Goal: Transaction & Acquisition: Purchase product/service

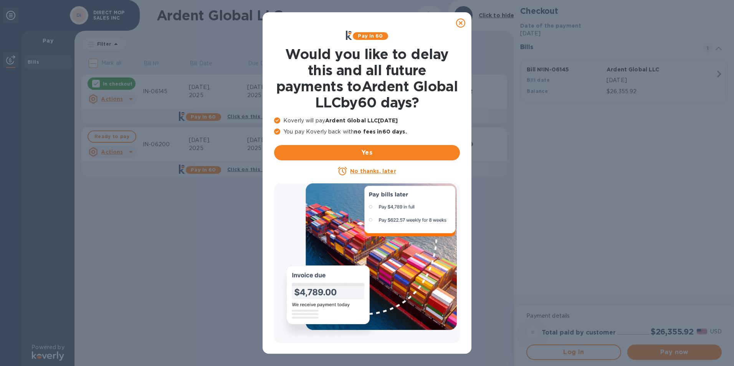
click at [462, 25] on icon at bounding box center [460, 22] width 9 height 9
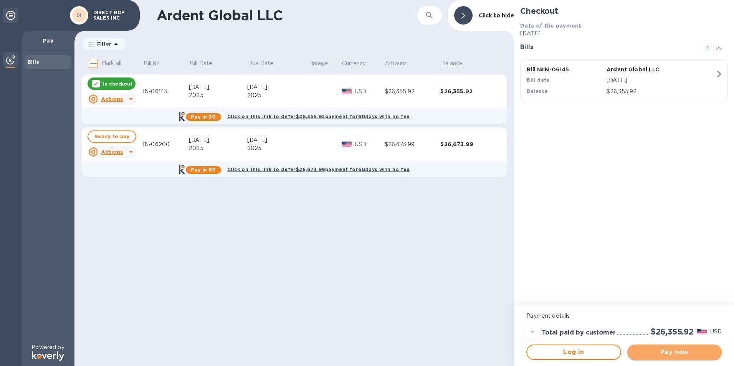
click at [679, 357] on button "Pay now" at bounding box center [674, 352] width 94 height 15
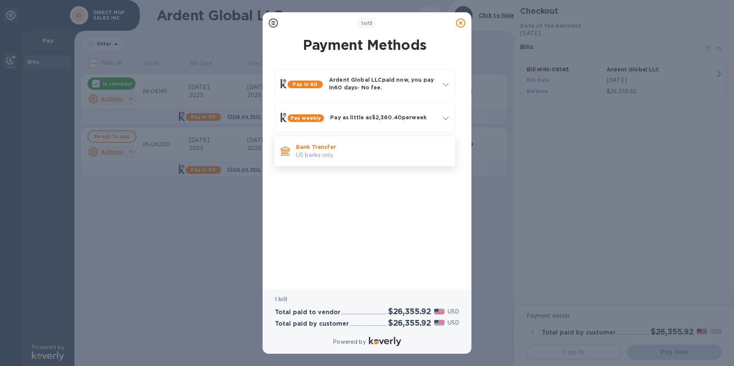
click at [389, 152] on p "US banks only." at bounding box center [372, 155] width 153 height 8
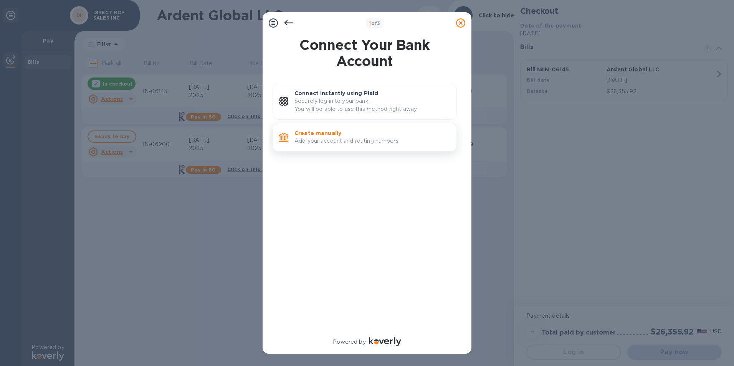
click at [352, 136] on p "Create manually" at bounding box center [373, 133] width 156 height 8
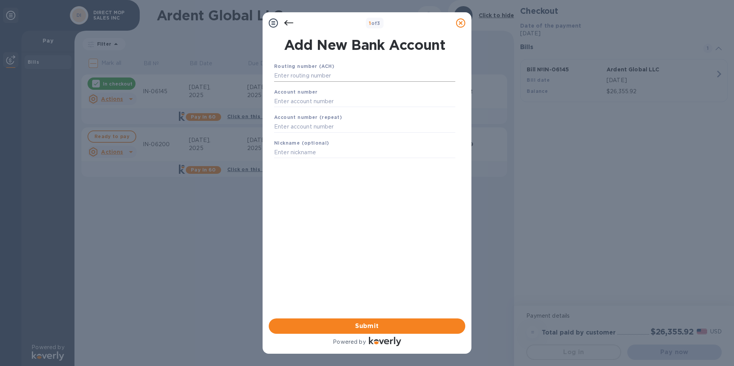
click at [346, 79] on input "text" at bounding box center [364, 76] width 181 height 12
type input "101000695"
click at [346, 113] on input "text" at bounding box center [364, 111] width 181 height 12
type input "9871876217"
click at [347, 136] on input "text" at bounding box center [364, 137] width 181 height 12
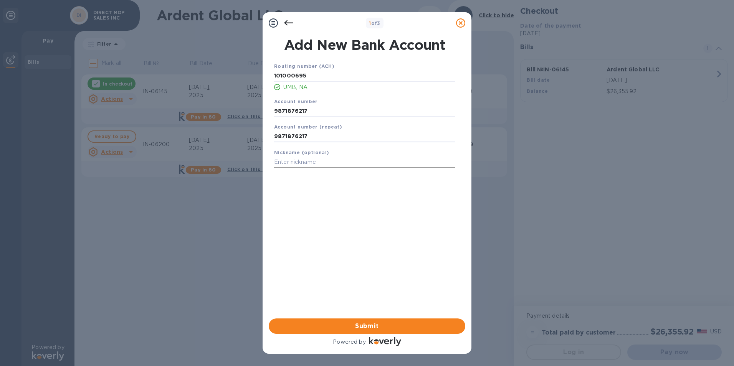
type input "9871876217"
click at [338, 160] on input "text" at bounding box center [364, 163] width 181 height 12
type input "A"
type input "Savings"
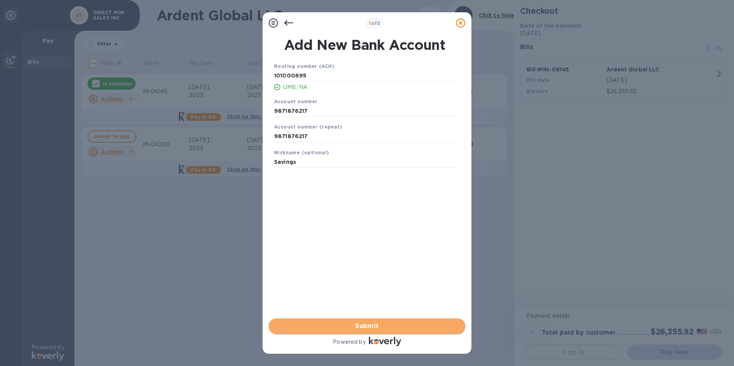
click at [362, 328] on span "Submit" at bounding box center [367, 326] width 184 height 9
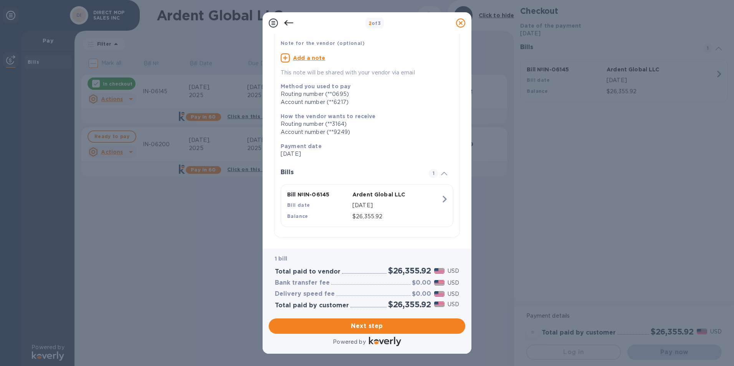
scroll to position [54, 0]
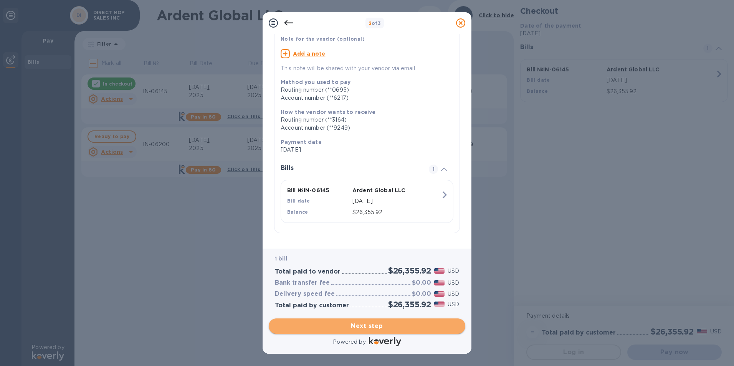
click at [376, 329] on span "Next step" at bounding box center [367, 326] width 184 height 9
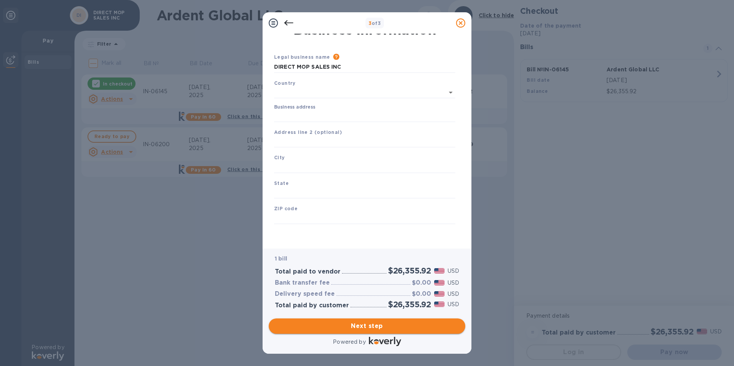
type input "[GEOGRAPHIC_DATA]"
click at [373, 119] on input "Business address" at bounding box center [364, 117] width 181 height 12
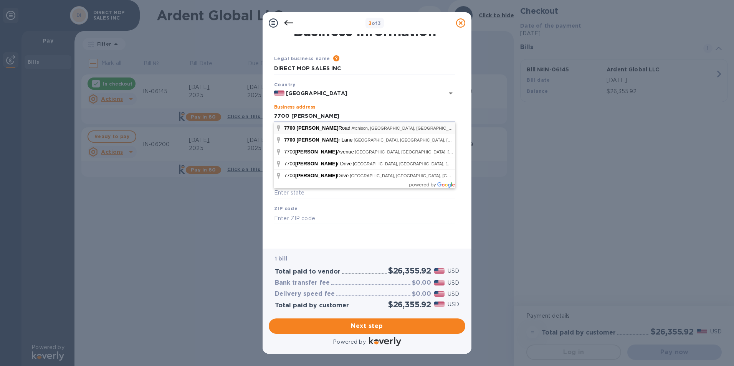
type input "[STREET_ADDRESS][PERSON_NAME]"
type input "[PERSON_NAME]"
type input "KS"
type input "66002"
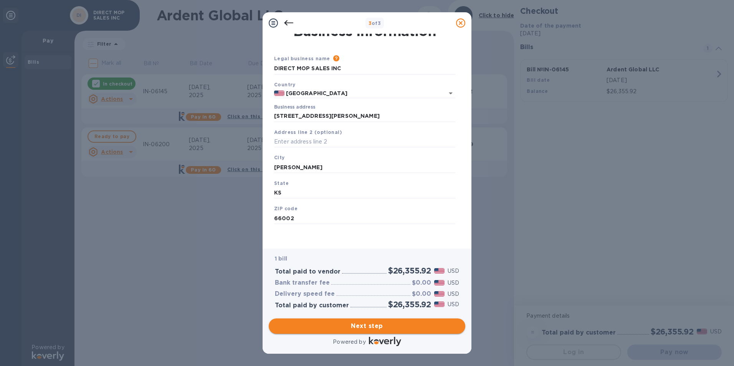
click at [372, 326] on span "Next step" at bounding box center [367, 326] width 184 height 9
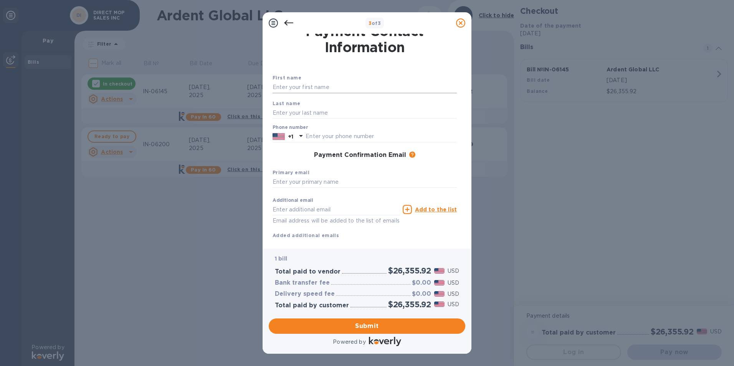
click at [328, 87] on input "text" at bounding box center [365, 88] width 184 height 12
type input "[PERSON_NAME]"
type input "Julo"
type input "9133701976"
click at [375, 326] on span "Submit" at bounding box center [367, 326] width 184 height 9
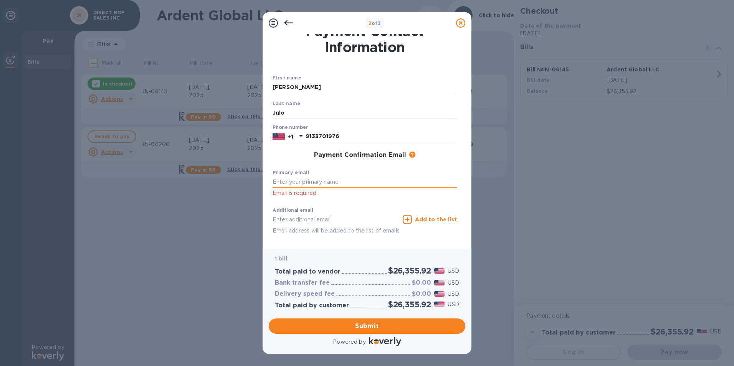
click at [331, 185] on input "text" at bounding box center [365, 183] width 184 height 12
type input "[EMAIL_ADDRESS][DOMAIN_NAME]"
click at [366, 326] on span "Submit" at bounding box center [367, 326] width 184 height 9
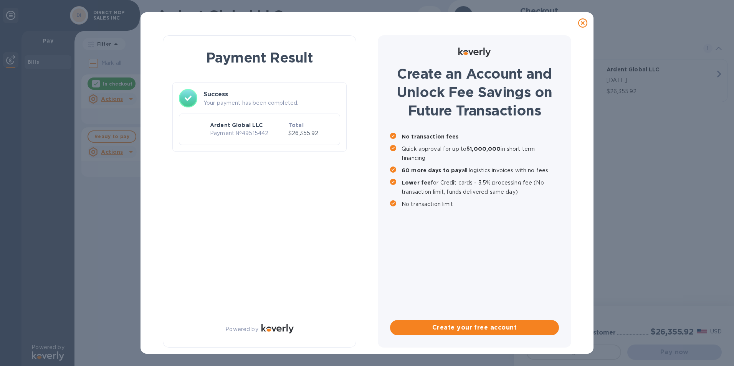
scroll to position [0, 0]
checkbox input "true"
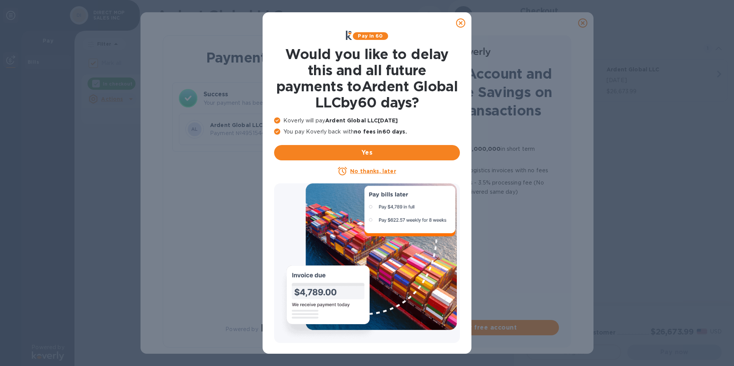
click at [382, 170] on u "No thanks, later" at bounding box center [373, 171] width 46 height 6
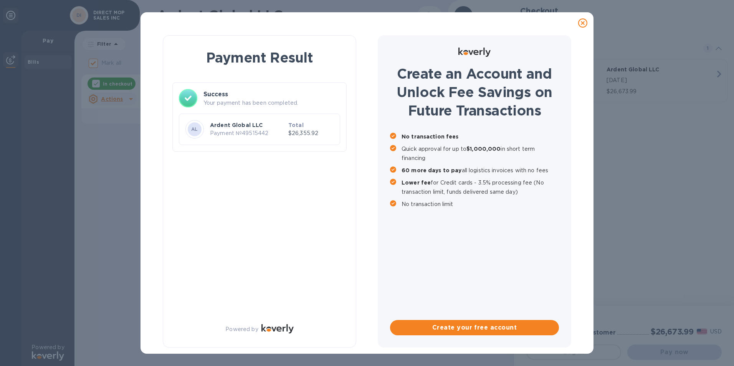
click at [581, 23] on icon at bounding box center [582, 22] width 9 height 9
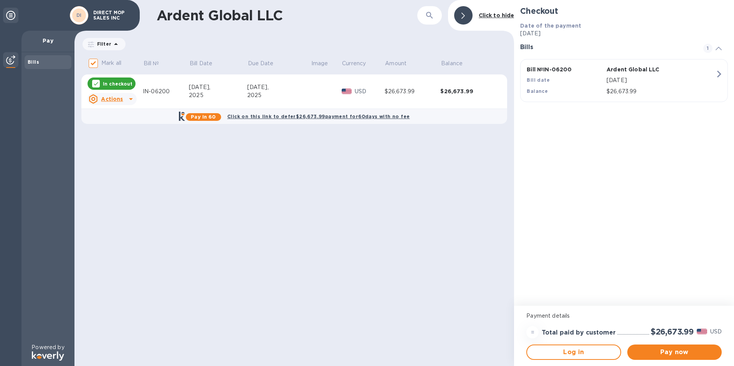
click at [33, 62] on b "Bills" at bounding box center [34, 62] width 12 height 6
